Goal: Information Seeking & Learning: Check status

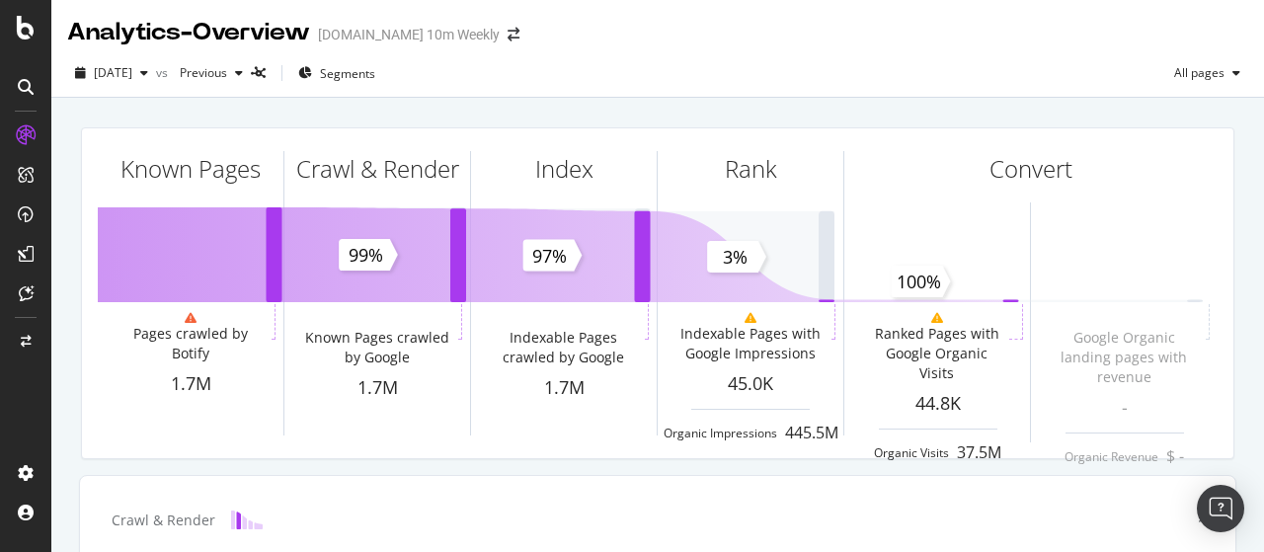
click at [748, 70] on div "2025 Aug. 10th vs Previous Segments All pages" at bounding box center [657, 76] width 1212 height 39
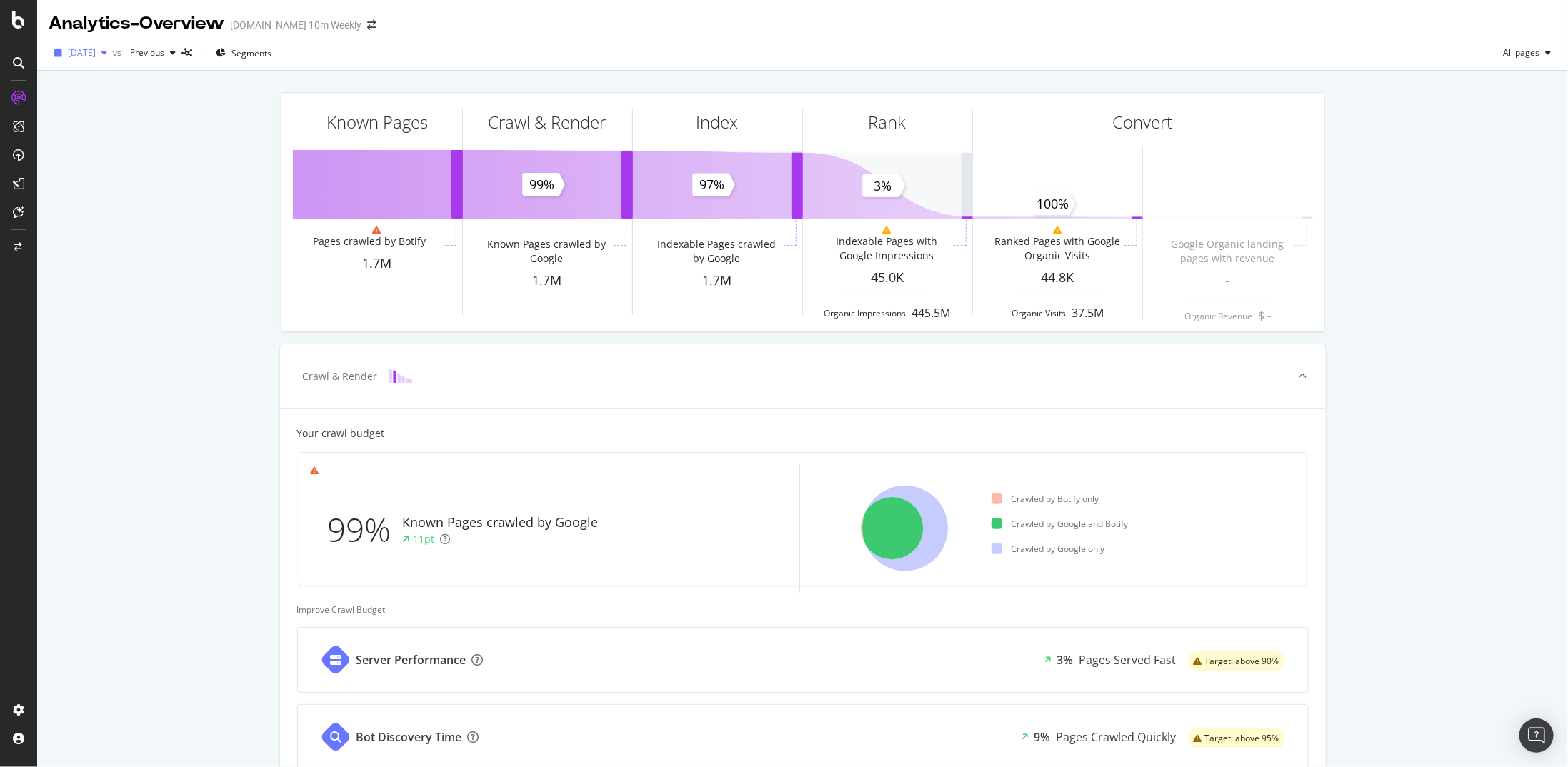
click at [96, 55] on span "2025 Aug. 10th" at bounding box center [82, 52] width 28 height 12
click at [116, 185] on div "2025 Aug. 3rd" at bounding box center [108, 184] width 77 height 13
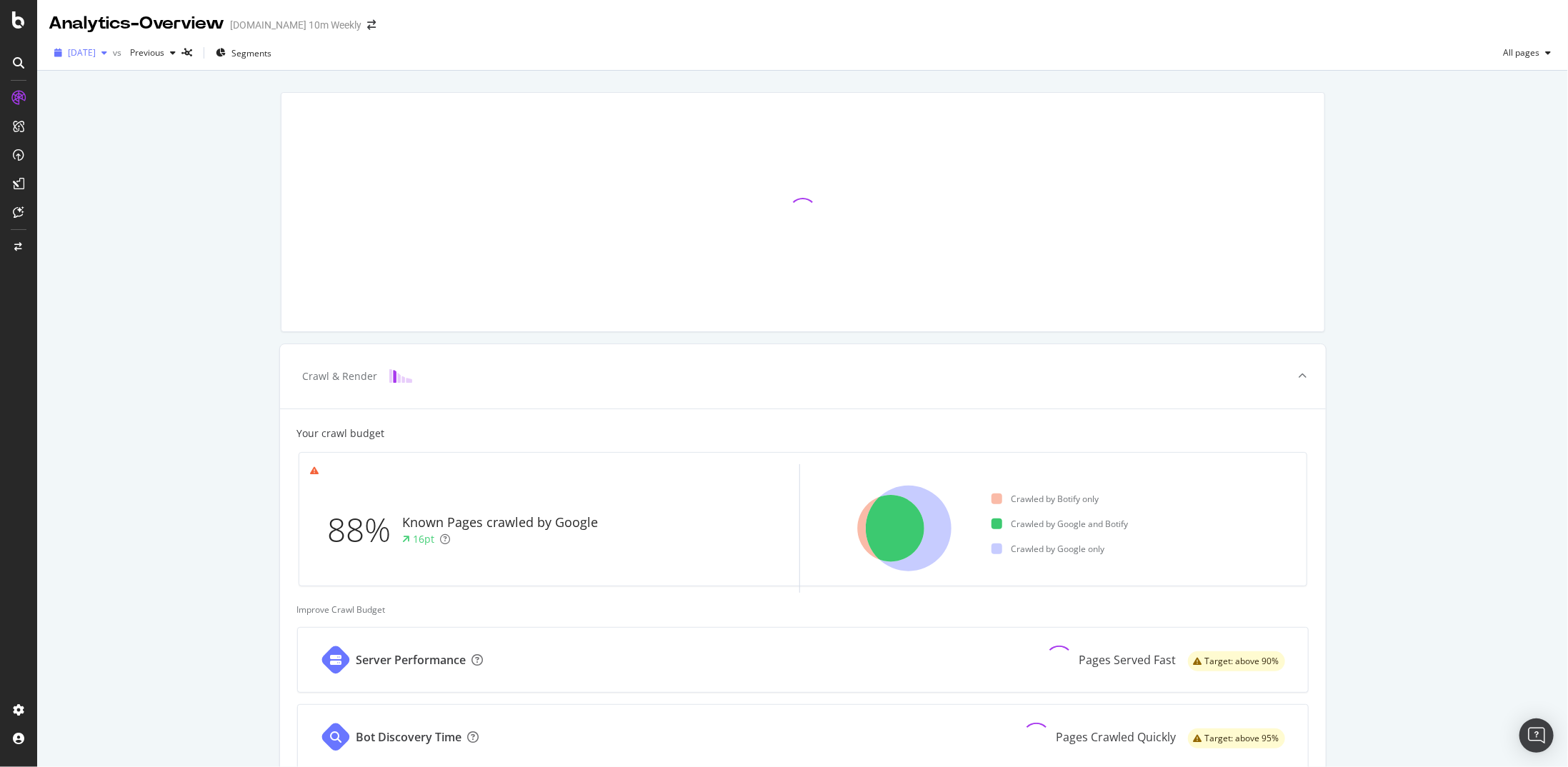
click at [96, 57] on span "2025 Aug. 3rd" at bounding box center [82, 52] width 28 height 12
click at [121, 106] on div "[DATE]" at bounding box center [108, 104] width 77 height 13
click at [175, 59] on div "2025 Jul. 27th" at bounding box center [150, 53] width 51 height 22
click at [196, 124] on div "2025 Aug. 17th" at bounding box center [195, 131] width 77 height 13
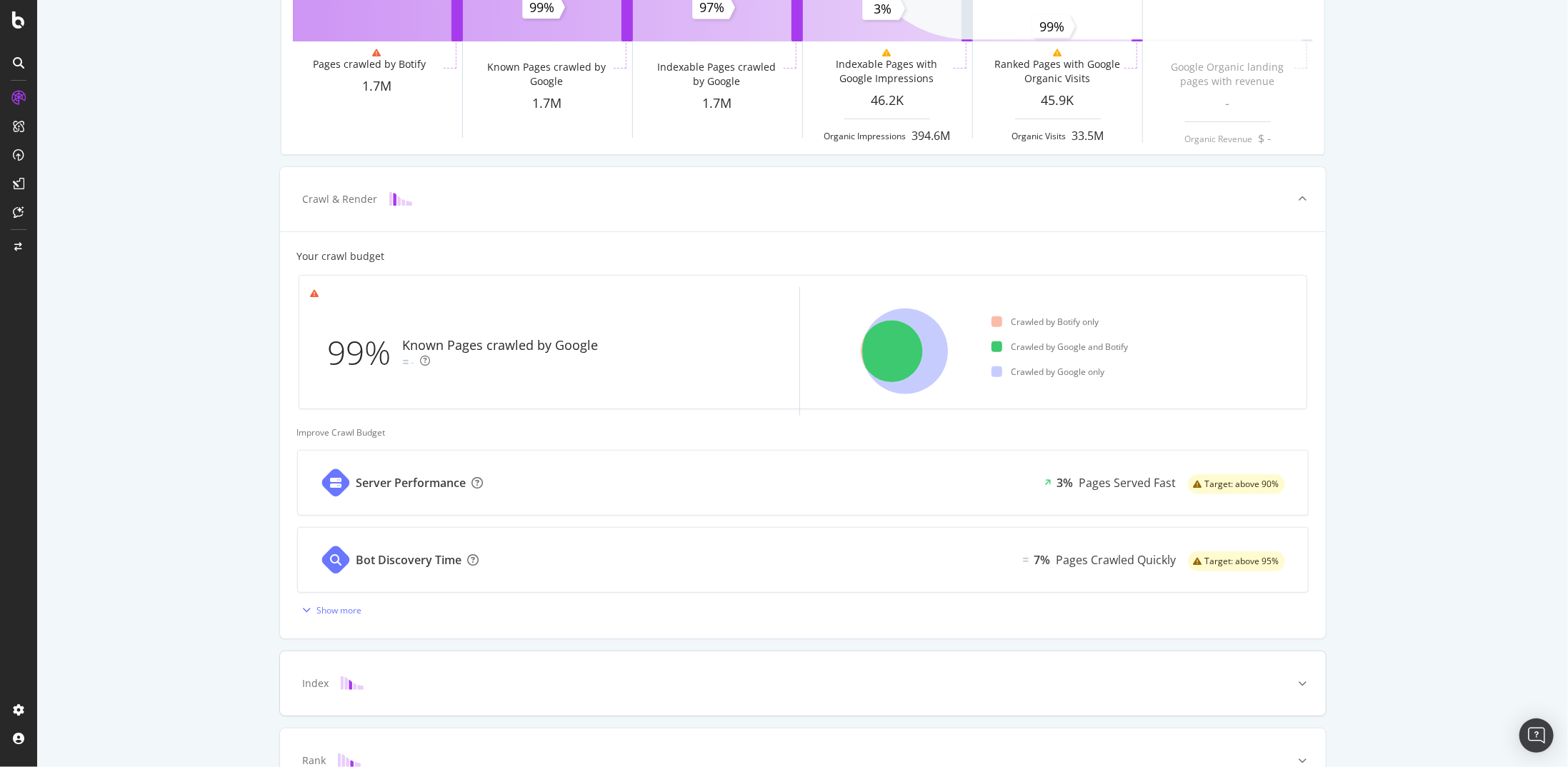
scroll to position [214, 0]
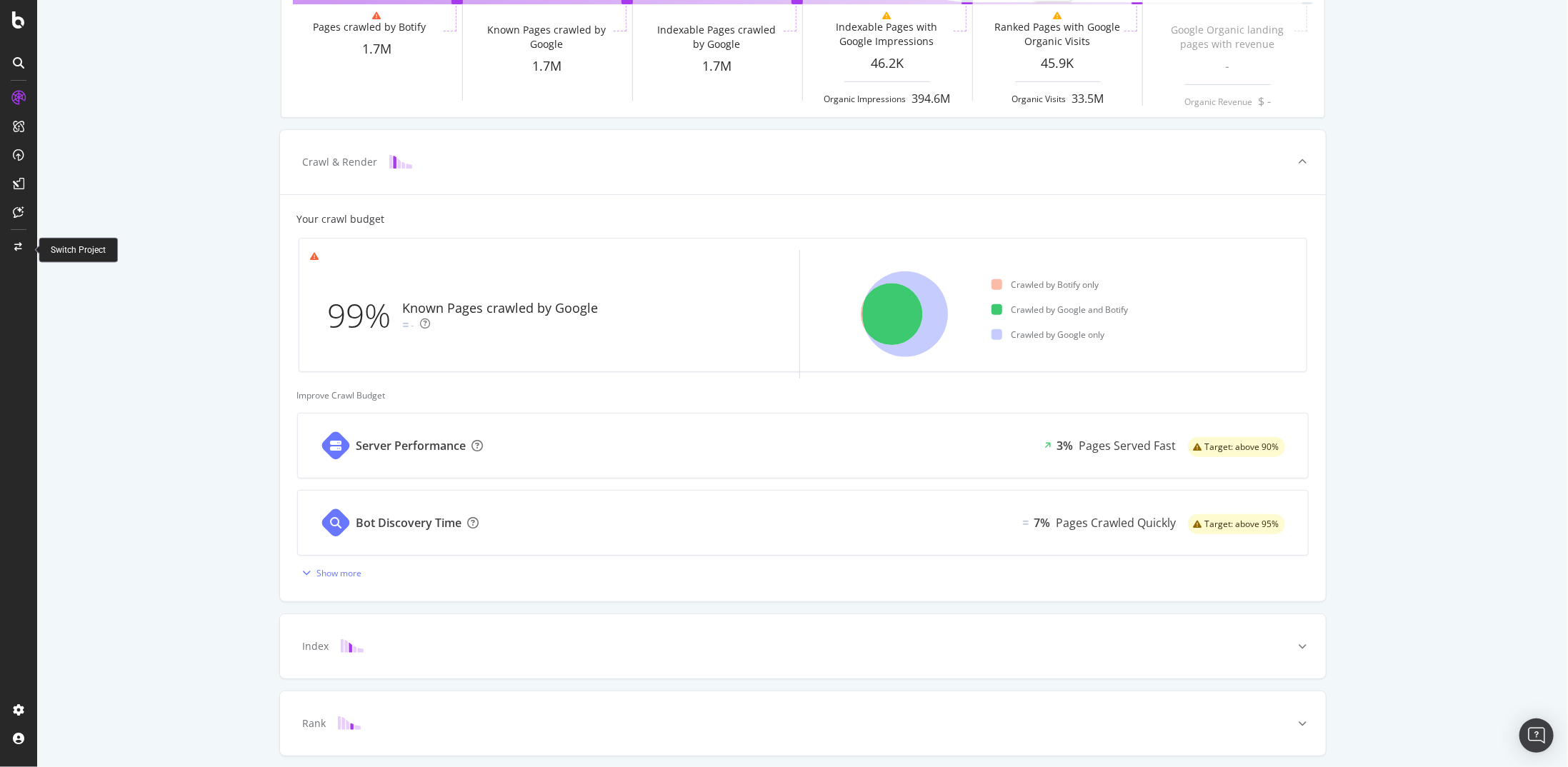
click at [16, 254] on div at bounding box center [18, 247] width 34 height 23
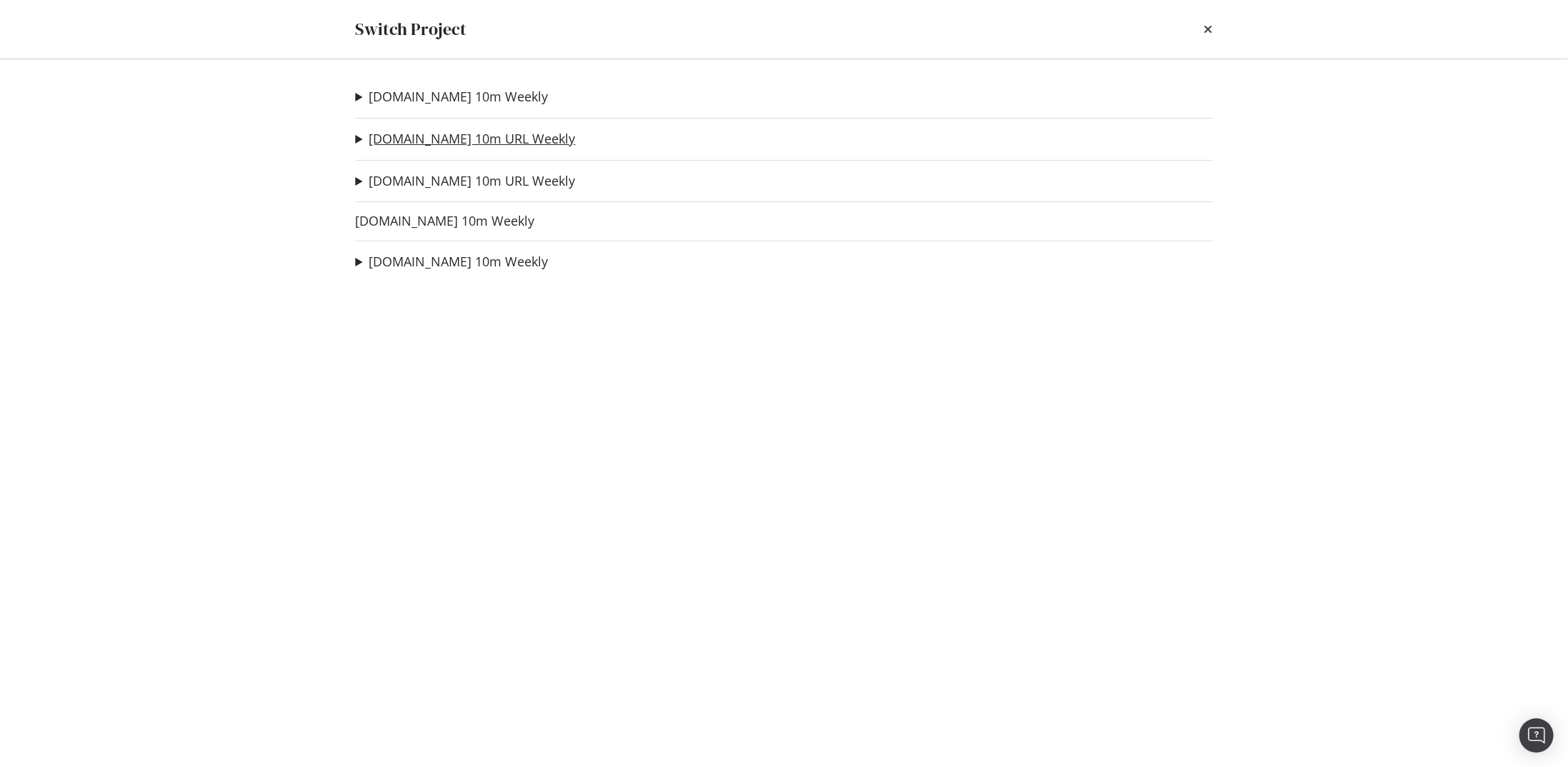
click at [473, 138] on link "The-Sun.com 10m URL Weekly" at bounding box center [472, 139] width 206 height 15
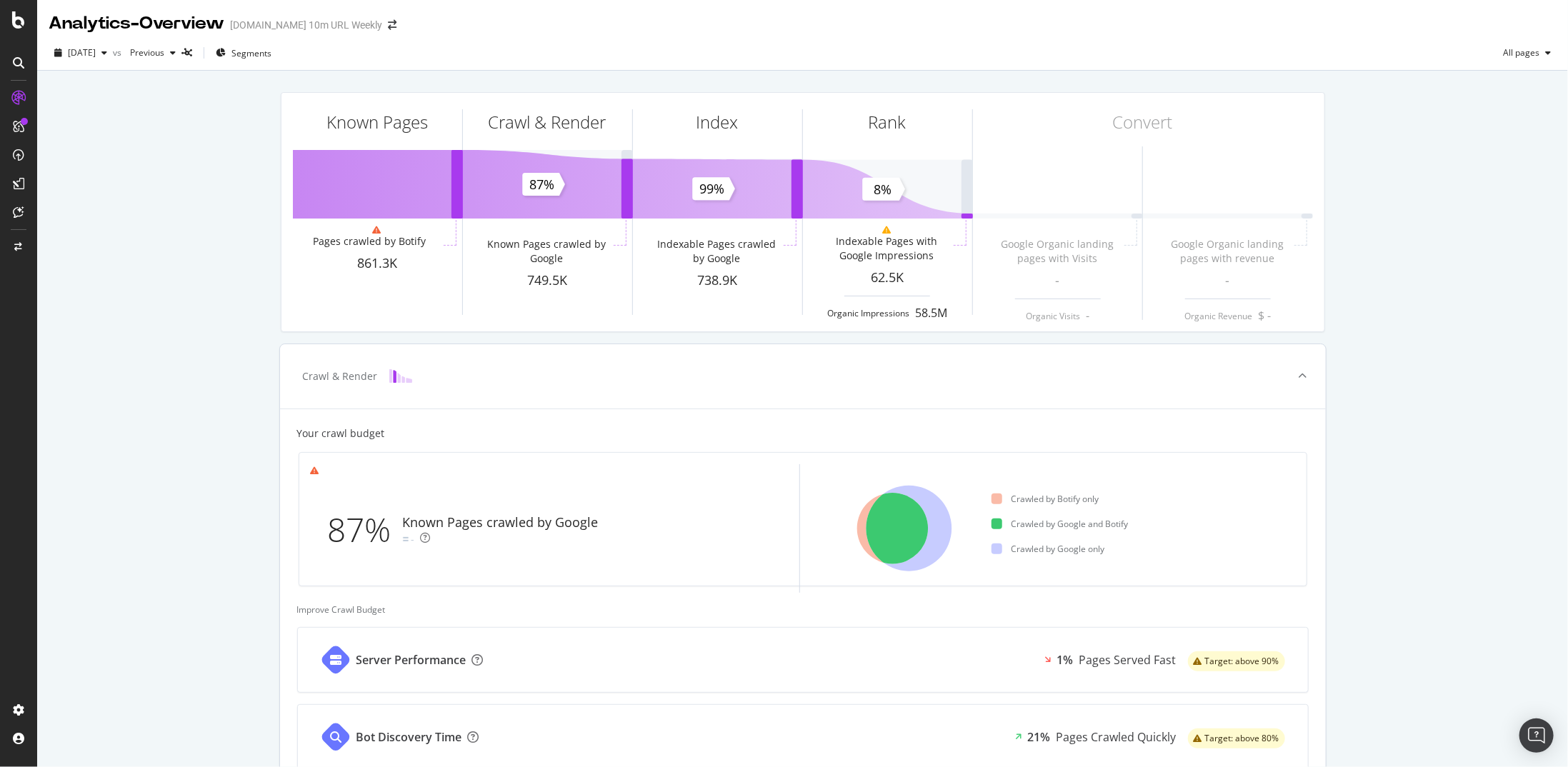
drag, startPoint x: 593, startPoint y: 458, endPoint x: 584, endPoint y: 464, distance: 10.8
drag, startPoint x: 584, startPoint y: 464, endPoint x: 119, endPoint y: 472, distance: 465.1
click at [119, 399] on div "Known Pages Pages crawled by Botify 861.3K Crawl & Render Known Pages crawled b…" at bounding box center [802, 551] width 1531 height 962
click at [26, 248] on div at bounding box center [18, 247] width 34 height 23
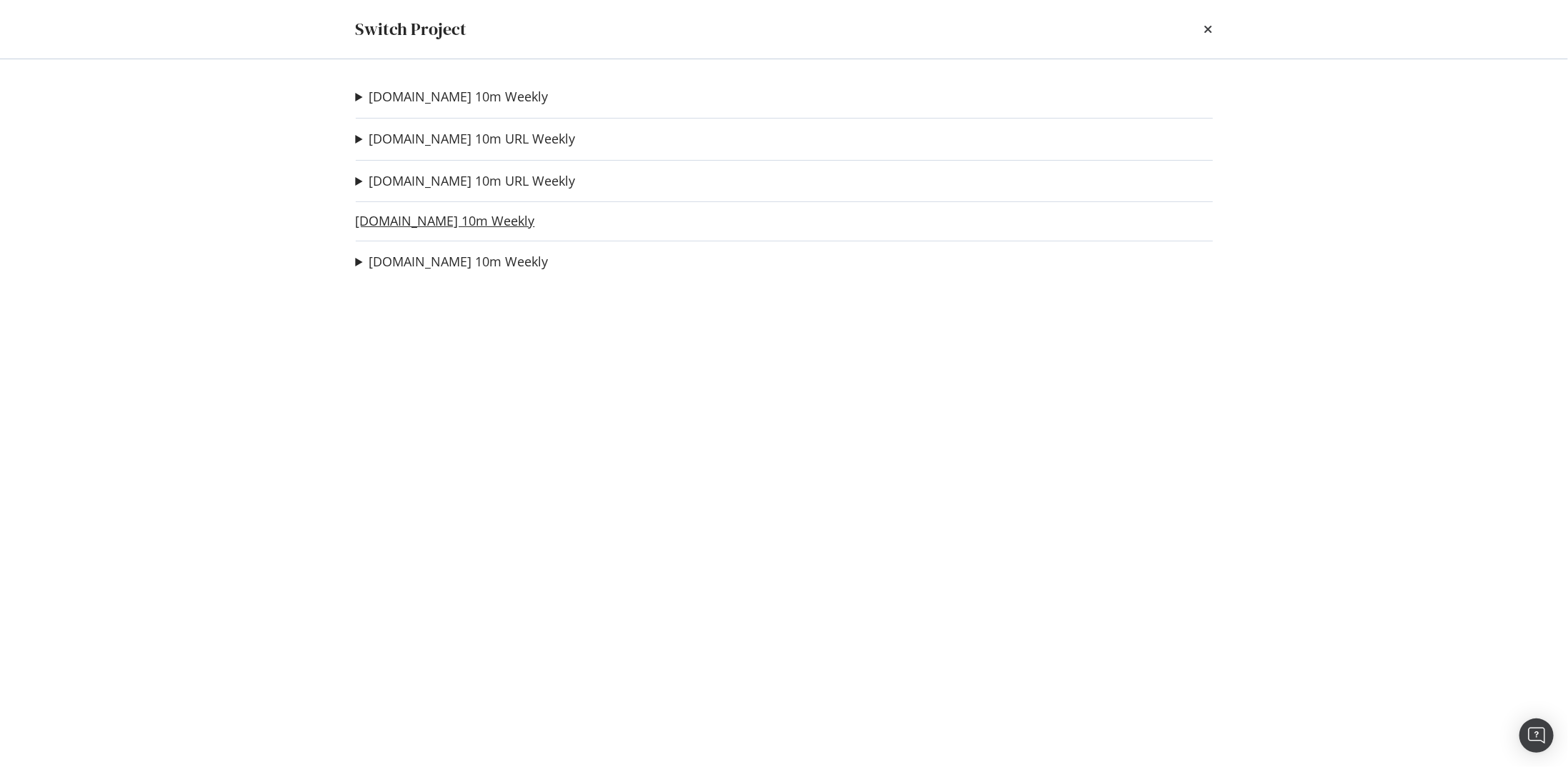
click at [436, 221] on link "[DOMAIN_NAME] 10m Weekly" at bounding box center [446, 221] width 179 height 15
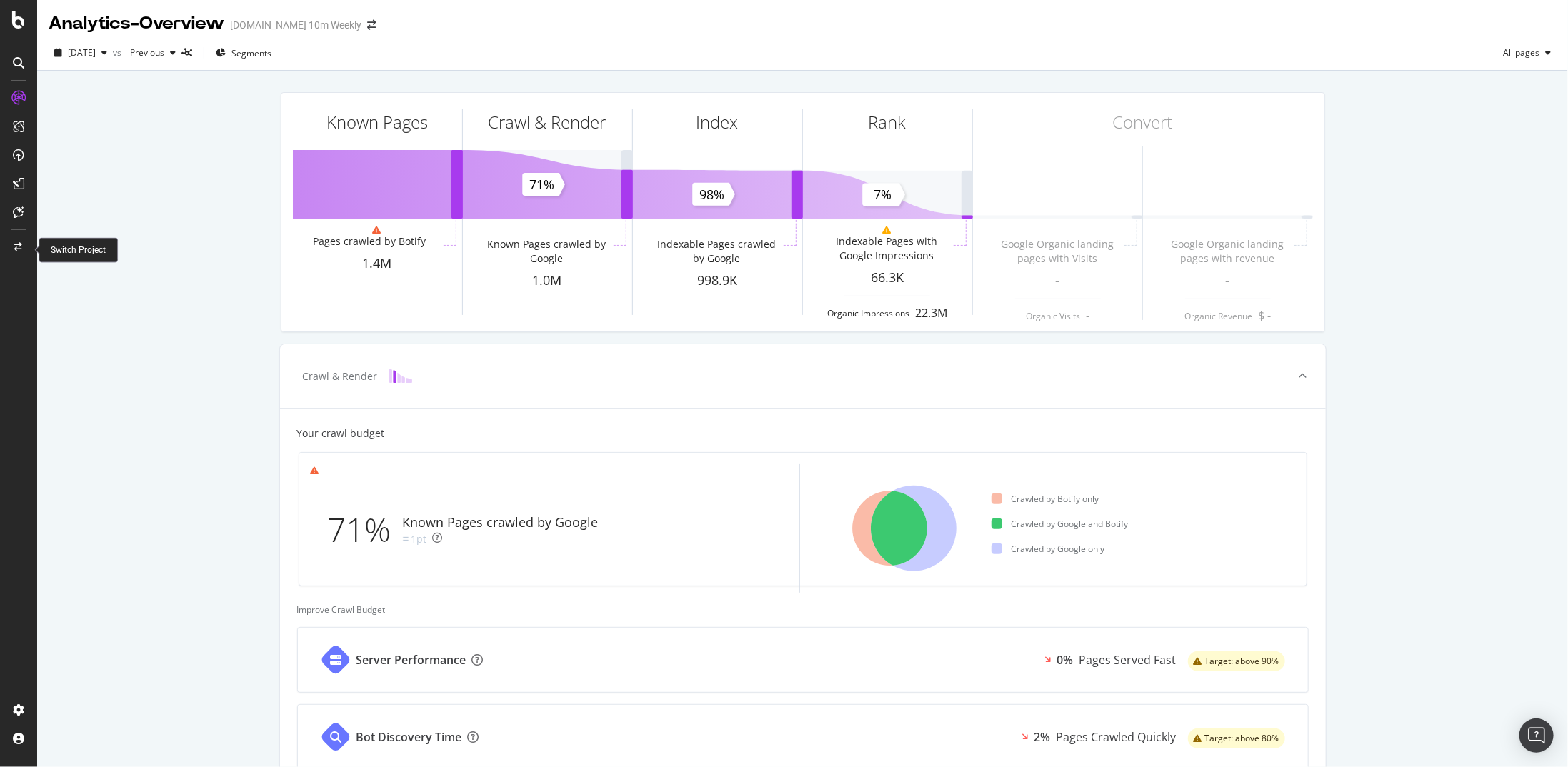
click at [19, 252] on div at bounding box center [18, 247] width 34 height 23
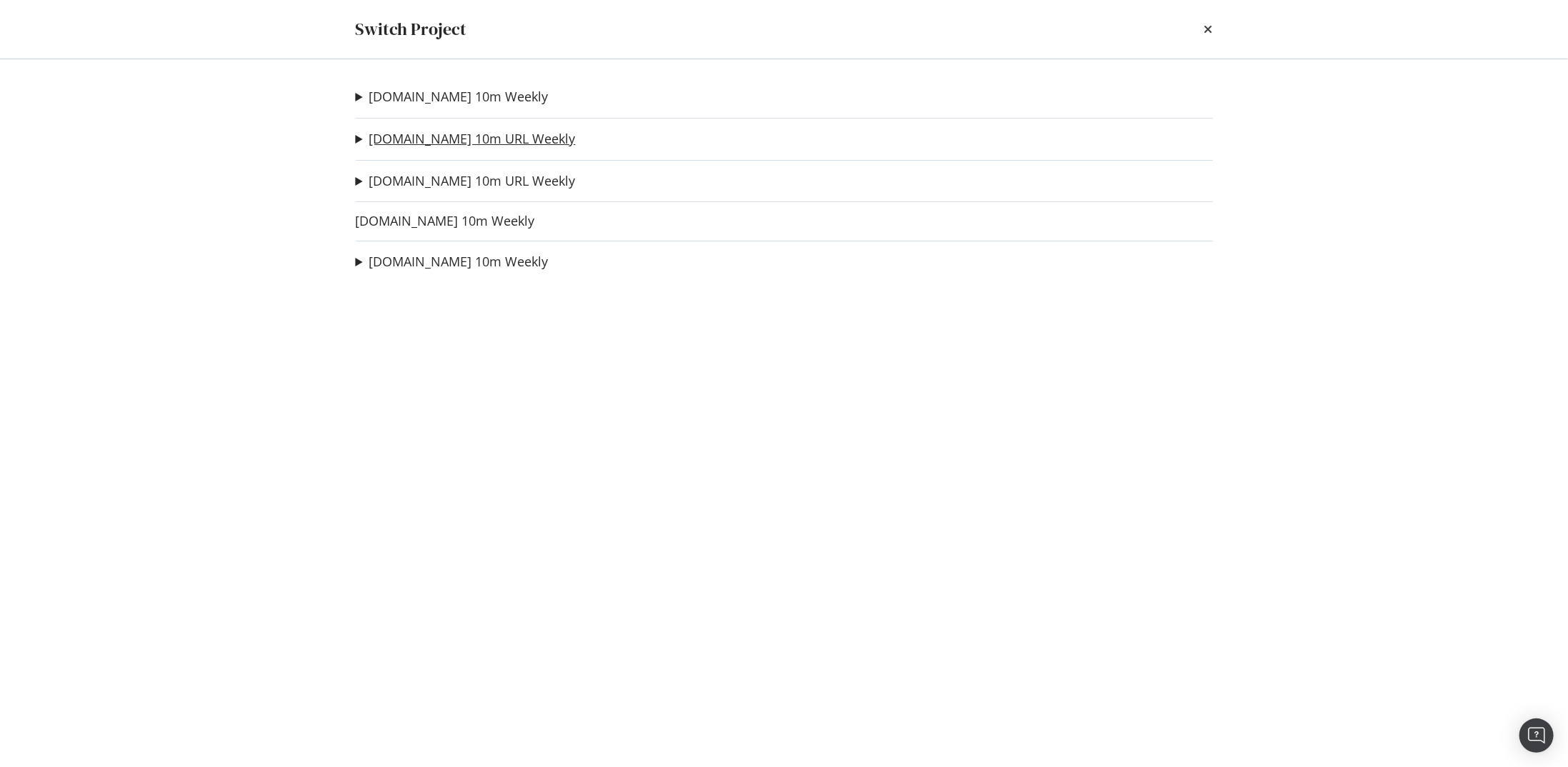
click at [480, 140] on link "The-Sun.com 10m URL Weekly" at bounding box center [472, 139] width 206 height 15
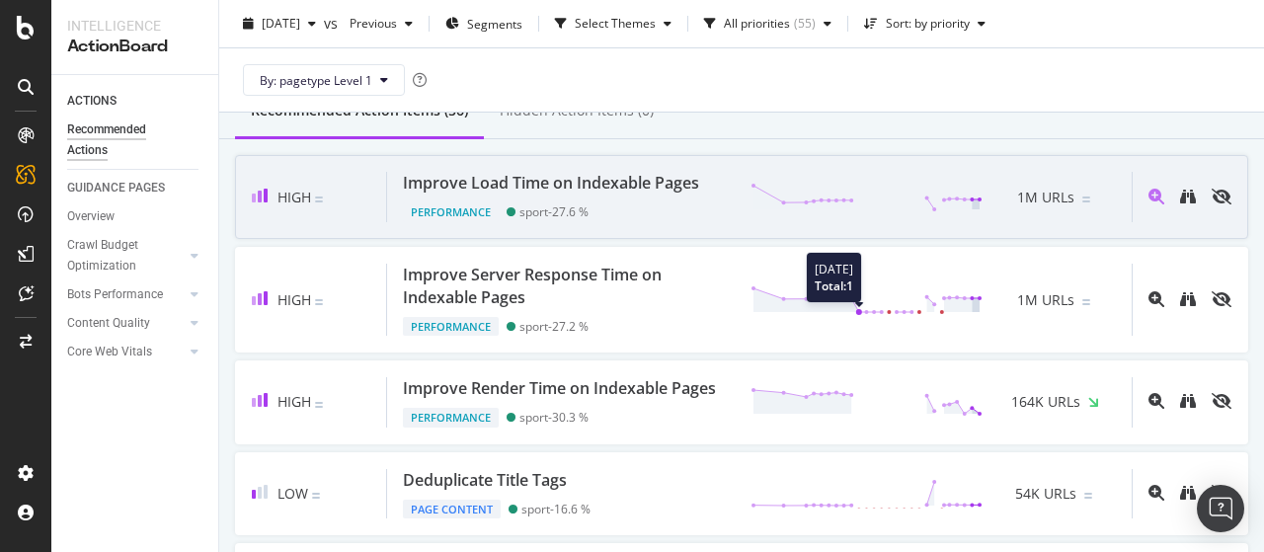
scroll to position [197, 0]
